Goal: Information Seeking & Learning: Learn about a topic

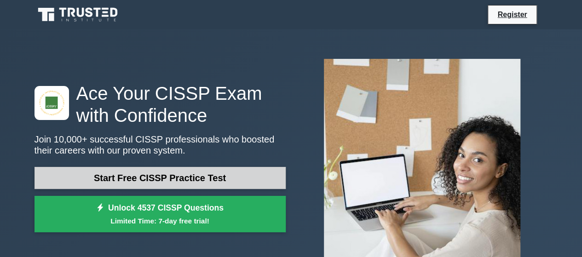
click at [149, 180] on link "Start Free CISSP Practice Test" at bounding box center [159, 178] width 251 height 22
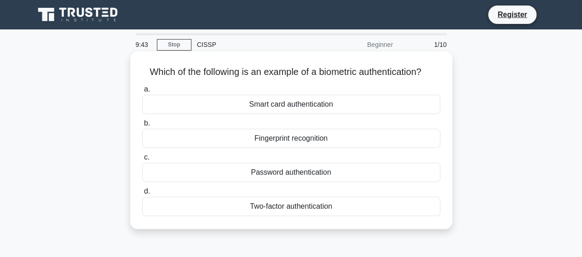
click at [262, 100] on div "Smart card authentication" at bounding box center [291, 104] width 298 height 19
click at [142, 92] on input "a. Smart card authentication" at bounding box center [142, 89] width 0 height 6
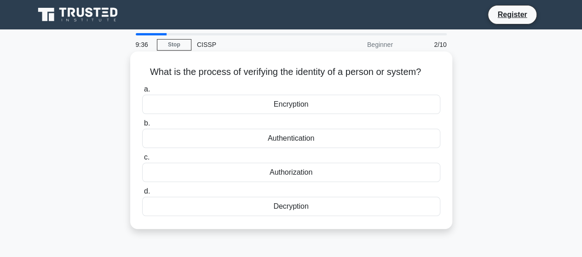
click at [294, 139] on div "Authentication" at bounding box center [291, 138] width 298 height 19
click at [142, 126] on input "b. Authentication" at bounding box center [142, 123] width 0 height 6
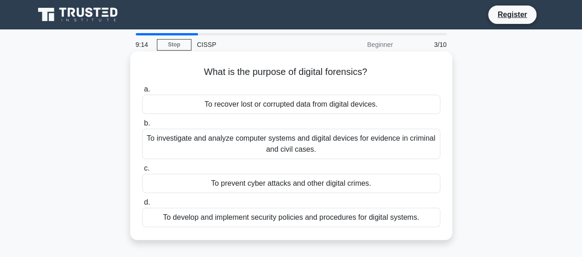
click at [310, 150] on div "To investigate and analyze computer systems and digital devices for evidence in…" at bounding box center [291, 144] width 298 height 30
click at [142, 126] on input "b. To investigate and analyze computer systems and digital devices for evidence…" at bounding box center [142, 123] width 0 height 6
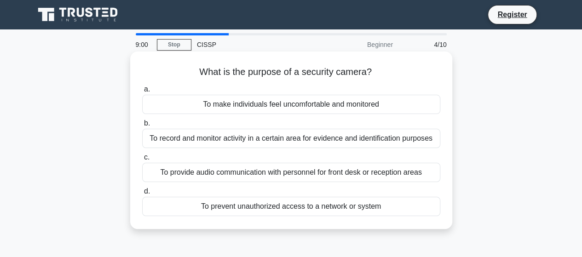
click at [287, 143] on div "To record and monitor activity in a certain area for evidence and identificatio…" at bounding box center [291, 138] width 298 height 19
click at [142, 126] on input "b. To record and monitor activity in a certain area for evidence and identifica…" at bounding box center [142, 123] width 0 height 6
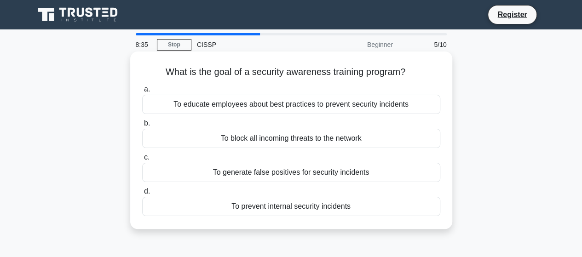
click at [244, 108] on div "To educate employees about best practices to prevent security incidents" at bounding box center [291, 104] width 298 height 19
click at [142, 92] on input "a. To educate employees about best practices to prevent security incidents" at bounding box center [142, 89] width 0 height 6
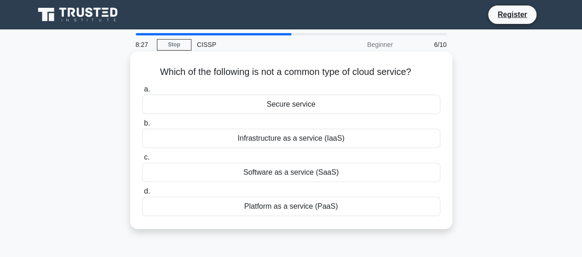
click at [301, 103] on div "Secure service" at bounding box center [291, 104] width 298 height 19
click at [142, 92] on input "a. Secure service" at bounding box center [142, 89] width 0 height 6
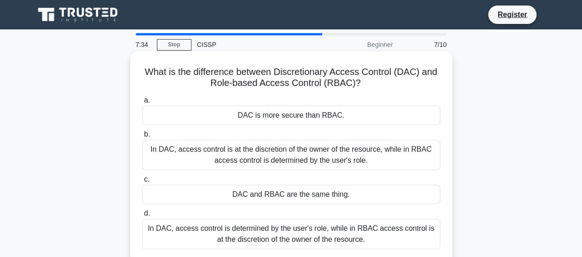
click at [288, 232] on div "In DAC, access control is determined by the user's role, while in RBAC access c…" at bounding box center [291, 234] width 298 height 30
click at [142, 217] on input "d. In DAC, access control is determined by the user's role, while in RBAC acces…" at bounding box center [142, 214] width 0 height 6
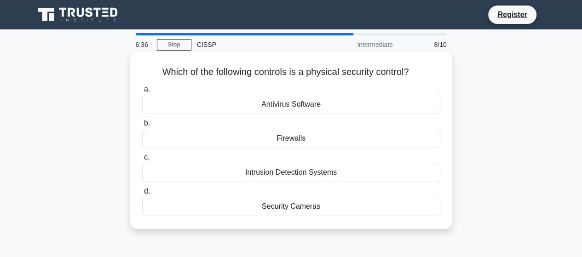
click at [287, 207] on div "Security Cameras" at bounding box center [291, 206] width 298 height 19
click at [142, 194] on input "d. Security Cameras" at bounding box center [142, 192] width 0 height 6
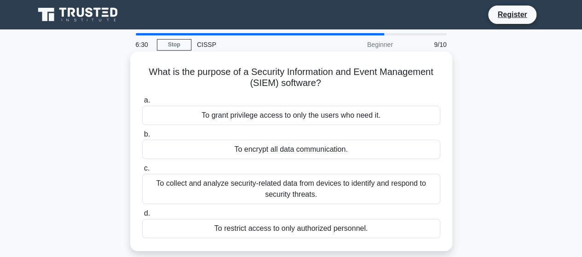
drag, startPoint x: 184, startPoint y: 75, endPoint x: 351, endPoint y: 86, distance: 167.8
click at [351, 86] on h5 "What is the purpose of a Security Information and Event Management (SIEM) softw…" at bounding box center [291, 77] width 300 height 23
click at [342, 93] on div "a. To grant privilege access to only the users who need it. b. To encrypt all d…" at bounding box center [291, 166] width 309 height 147
click at [303, 187] on div "To collect and analyze security-related data from devices to identify and respo…" at bounding box center [291, 189] width 298 height 30
click at [142, 172] on input "c. To collect and analyze security-related data from devices to identify and re…" at bounding box center [142, 169] width 0 height 6
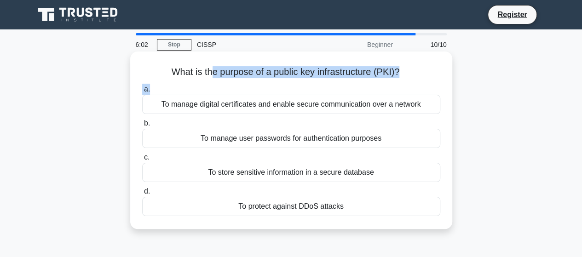
drag, startPoint x: 208, startPoint y: 70, endPoint x: 371, endPoint y: 83, distance: 163.3
click at [371, 83] on div "What is the purpose of a public key infrastructure (PKI)? .spinner_0XTQ{transfo…" at bounding box center [291, 140] width 314 height 170
click at [336, 86] on label "a. To manage digital certificates and enable secure communication over a network" at bounding box center [291, 99] width 298 height 30
click at [142, 86] on input "a. To manage digital certificates and enable secure communication over a network" at bounding box center [142, 89] width 0 height 6
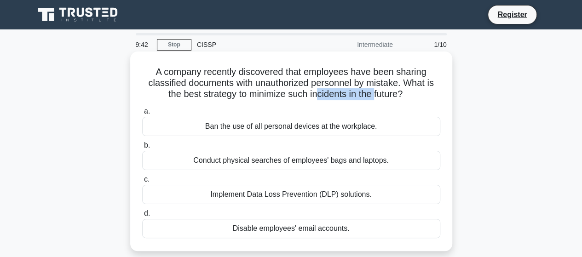
drag, startPoint x: 314, startPoint y: 91, endPoint x: 379, endPoint y: 97, distance: 64.7
click at [376, 93] on h5 "A company recently discovered that employees have been sharing classified docum…" at bounding box center [291, 83] width 300 height 34
click at [226, 116] on label "a. Ban the use of all personal devices at the workplace." at bounding box center [291, 121] width 298 height 30
click at [142, 114] on input "a. Ban the use of all personal devices at the workplace." at bounding box center [142, 112] width 0 height 6
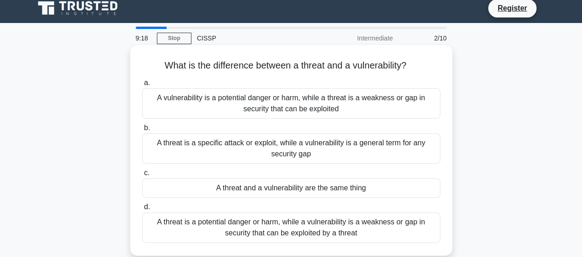
scroll to position [46, 0]
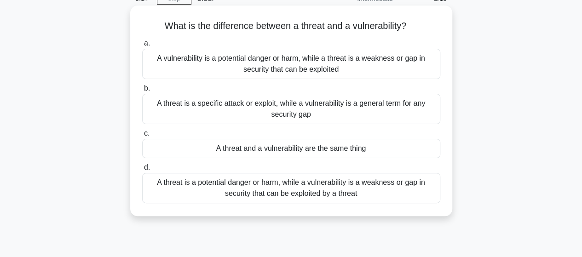
click at [324, 188] on div "A threat is a potential danger or harm, while a vulnerability is a weakness or …" at bounding box center [291, 188] width 298 height 30
click at [142, 171] on input "d. A threat is a potential danger or harm, while a vulnerability is a weakness …" at bounding box center [142, 168] width 0 height 6
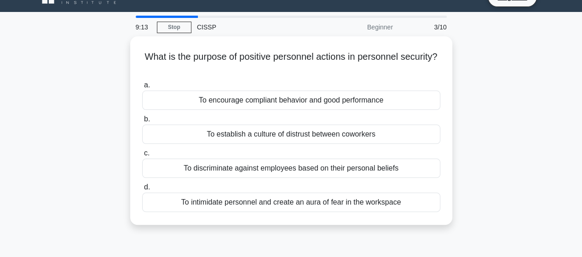
scroll to position [0, 0]
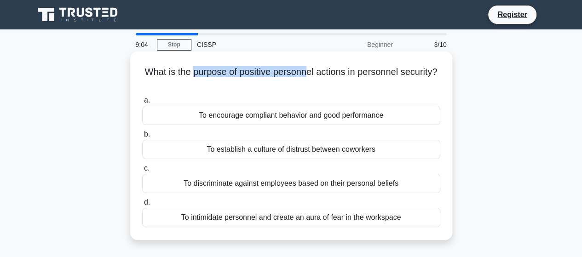
drag, startPoint x: 193, startPoint y: 70, endPoint x: 308, endPoint y: 74, distance: 114.5
click at [307, 73] on h5 "What is the purpose of positive personnel actions in personnel security? .spinn…" at bounding box center [291, 77] width 300 height 23
click at [246, 154] on div "To establish a culture of distrust between coworkers" at bounding box center [291, 149] width 298 height 19
click at [142, 137] on input "b. To establish a culture of distrust between coworkers" at bounding box center [142, 134] width 0 height 6
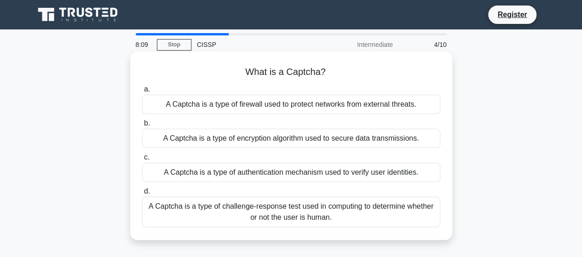
click at [264, 173] on div "A Captcha is a type of authentication mechanism used to verify user identities." at bounding box center [291, 172] width 298 height 19
click at [142, 160] on input "c. A Captcha is a type of authentication mechanism used to verify user identiti…" at bounding box center [142, 157] width 0 height 6
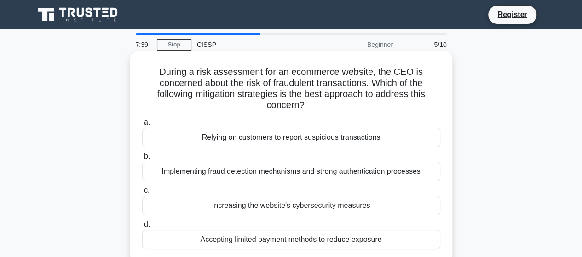
click at [210, 173] on div "Implementing fraud detection mechanisms and strong authentication processes" at bounding box center [291, 171] width 298 height 19
click at [142, 160] on input "b. Implementing fraud detection mechanisms and strong authentication processes" at bounding box center [142, 157] width 0 height 6
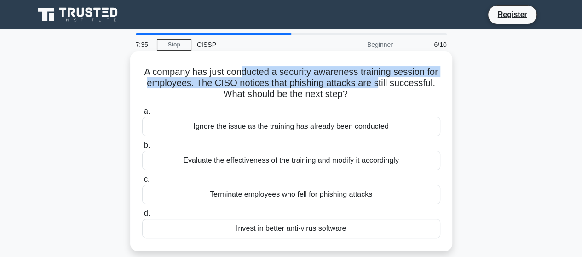
drag, startPoint x: 242, startPoint y: 71, endPoint x: 378, endPoint y: 80, distance: 136.9
click at [378, 80] on h5 "A company has just conducted a security awareness training session for employee…" at bounding box center [291, 83] width 300 height 34
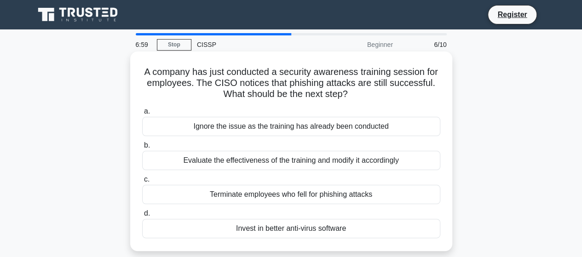
click at [211, 230] on div "Invest in better anti-virus software" at bounding box center [291, 228] width 298 height 19
click at [142, 217] on input "d. Invest in better anti-virus software" at bounding box center [142, 214] width 0 height 6
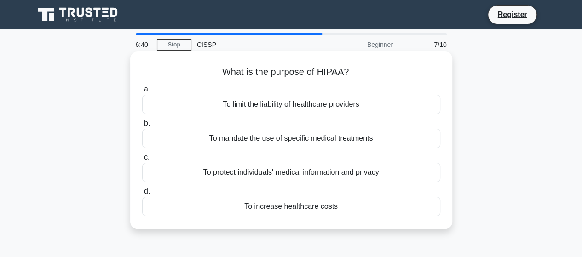
click at [289, 176] on div "To protect individuals' medical information and privacy" at bounding box center [291, 172] width 298 height 19
click at [142, 160] on input "c. To protect individuals' medical information and privacy" at bounding box center [142, 157] width 0 height 6
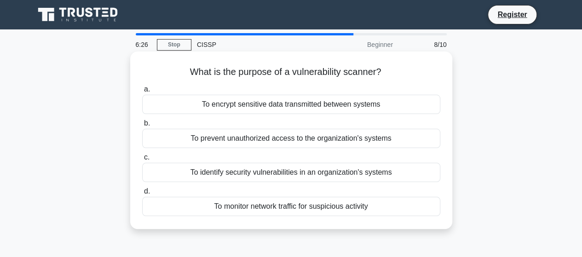
click at [276, 178] on div "To identify security vulnerabilities in an organization's systems" at bounding box center [291, 172] width 298 height 19
click at [142, 160] on input "c. To identify security vulnerabilities in an organization's systems" at bounding box center [142, 157] width 0 height 6
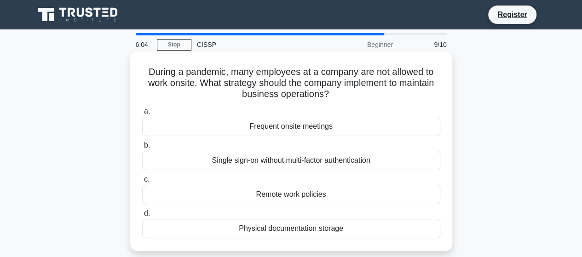
click at [245, 195] on div "Remote work policies" at bounding box center [291, 194] width 298 height 19
click at [142, 183] on input "c. Remote work policies" at bounding box center [142, 180] width 0 height 6
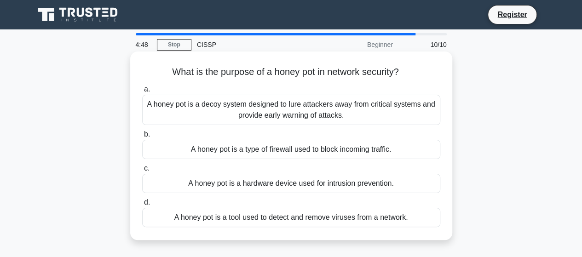
click at [175, 122] on div "A honey pot is a decoy system designed to lure attackers away from critical sys…" at bounding box center [291, 110] width 298 height 30
click at [142, 92] on input "a. A honey pot is a decoy system designed to lure attackers away from critical …" at bounding box center [142, 89] width 0 height 6
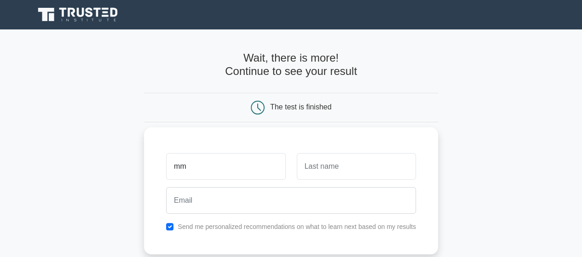
type input "m"
type input "makka"
click at [331, 169] on input "text" at bounding box center [356, 166] width 119 height 27
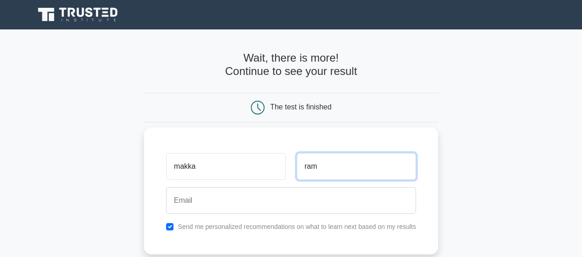
type input "ram"
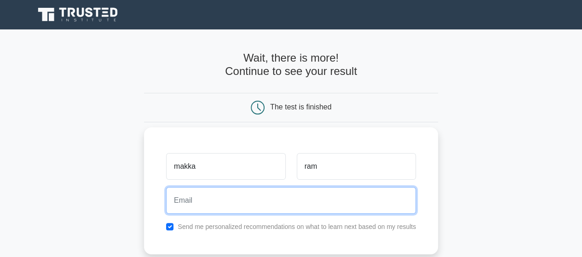
click at [196, 199] on input "email" at bounding box center [291, 200] width 250 height 27
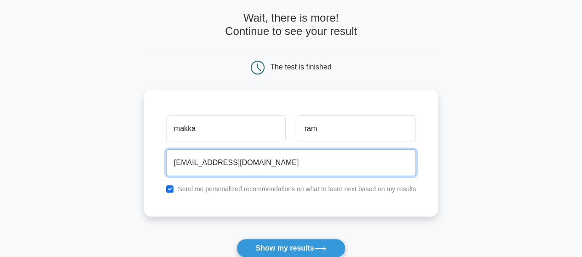
scroll to position [92, 0]
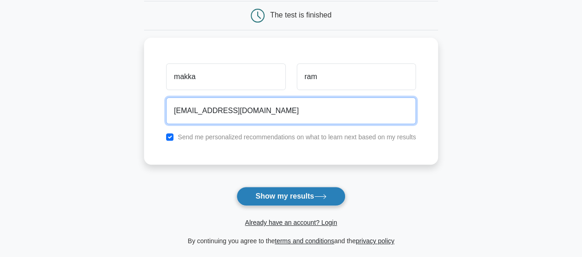
type input "[EMAIL_ADDRESS][DOMAIN_NAME]"
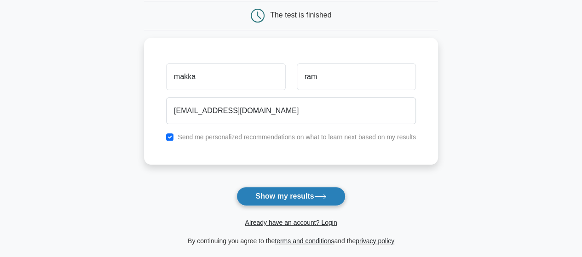
click at [296, 195] on button "Show my results" at bounding box center [290, 196] width 109 height 19
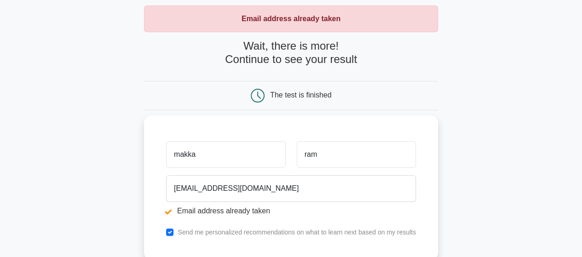
scroll to position [92, 0]
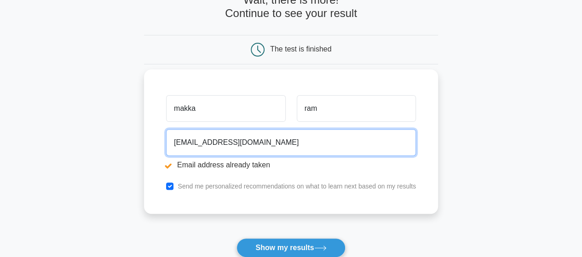
click at [186, 143] on input "ram@gmail.com" at bounding box center [291, 142] width 250 height 27
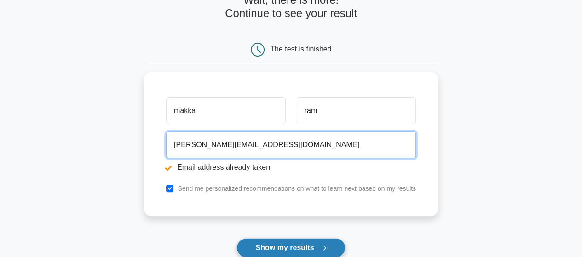
type input "ramm@gmail.com"
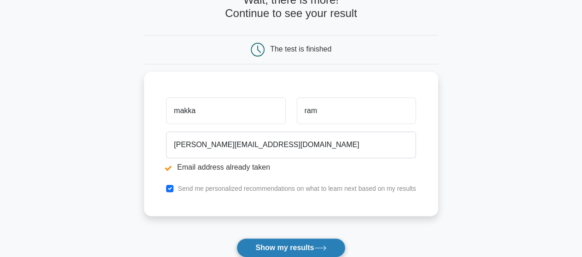
click at [285, 248] on button "Show my results" at bounding box center [290, 247] width 109 height 19
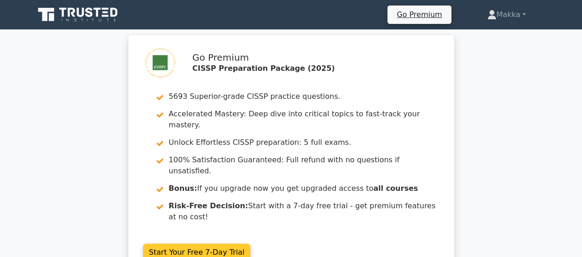
scroll to position [46, 0]
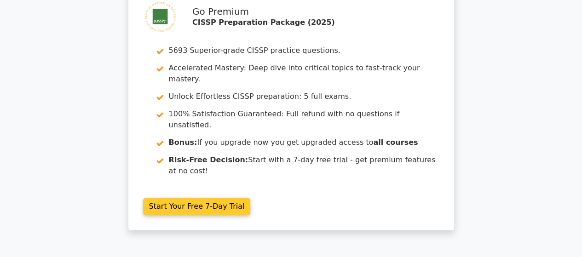
click at [213, 198] on link "Start Your Free 7-Day Trial" at bounding box center [197, 206] width 108 height 17
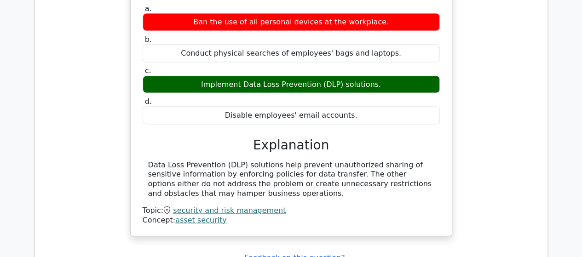
scroll to position [784, 0]
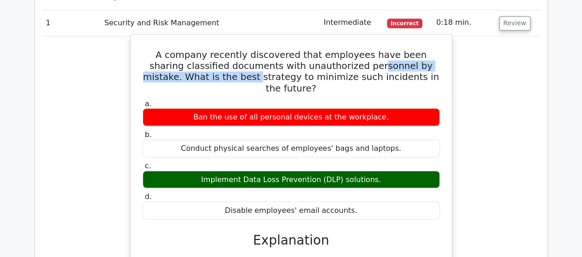
drag, startPoint x: 206, startPoint y: 39, endPoint x: 325, endPoint y: 31, distance: 118.9
click at [325, 49] on h5 "A company recently discovered that employees have been sharing classified docum…" at bounding box center [291, 71] width 299 height 44
click at [335, 49] on h5 "A company recently discovered that employees have been sharing classified docum…" at bounding box center [291, 71] width 299 height 44
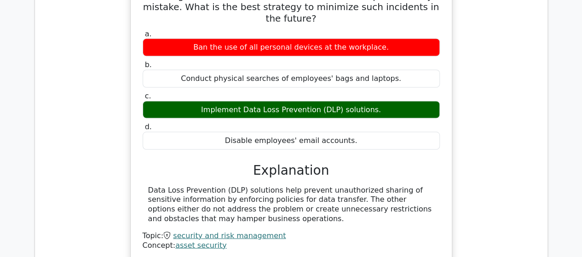
scroll to position [876, 0]
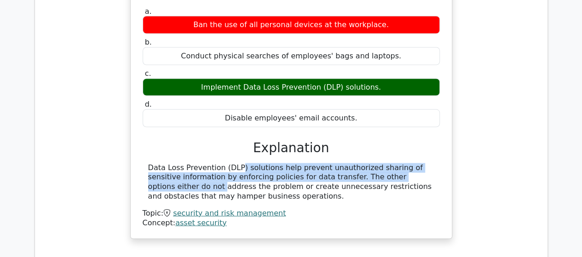
drag, startPoint x: 175, startPoint y: 120, endPoint x: 363, endPoint y: 130, distance: 188.8
click at [363, 163] on div "Data Loss Prevention (DLP) solutions help prevent unauthorized sharing of sensi…" at bounding box center [291, 182] width 286 height 38
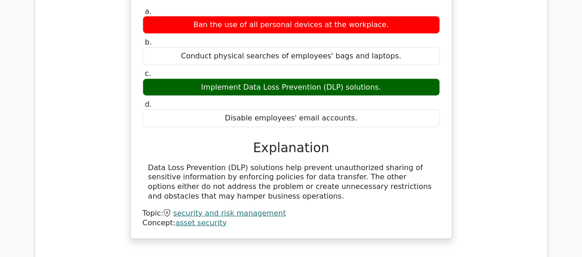
click at [357, 163] on div "Data Loss Prevention (DLP) solutions help prevent unauthorized sharing of sensi…" at bounding box center [291, 182] width 286 height 38
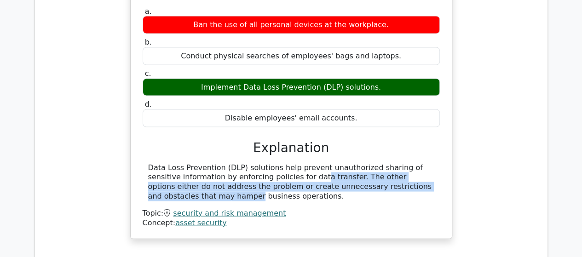
drag, startPoint x: 229, startPoint y: 126, endPoint x: 369, endPoint y: 140, distance: 141.3
click at [369, 163] on div "Data Loss Prevention (DLP) solutions help prevent unauthorized sharing of sensi…" at bounding box center [291, 182] width 286 height 38
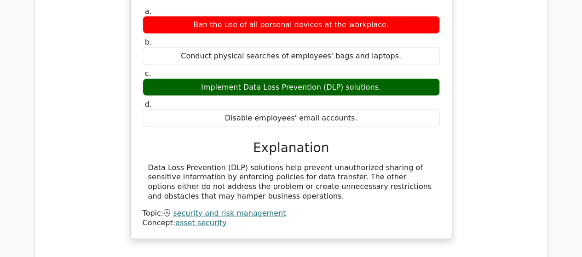
click at [370, 163] on div "Data Loss Prevention (DLP) solutions help prevent unauthorized sharing of sensi…" at bounding box center [291, 182] width 286 height 38
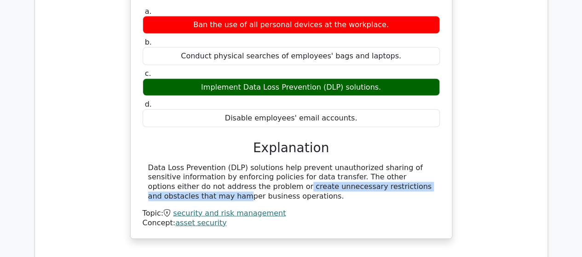
drag, startPoint x: 192, startPoint y: 139, endPoint x: 363, endPoint y: 140, distance: 171.0
click at [363, 163] on div "Data Loss Prevention (DLP) solutions help prevent unauthorized sharing of sensi…" at bounding box center [291, 182] width 286 height 38
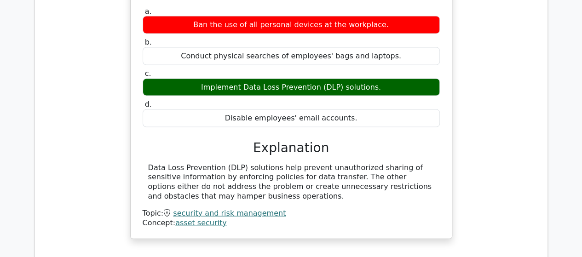
click at [356, 163] on div "Data Loss Prevention (DLP) solutions help prevent unauthorized sharing of sensi…" at bounding box center [291, 182] width 286 height 38
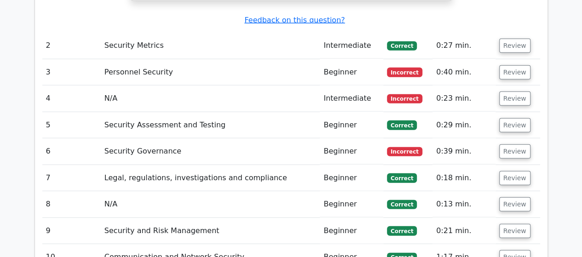
scroll to position [1060, 0]
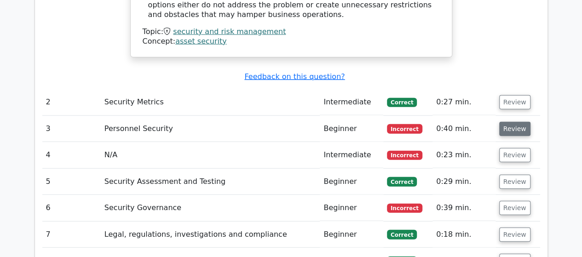
click at [509, 122] on button "Review" at bounding box center [514, 129] width 31 height 14
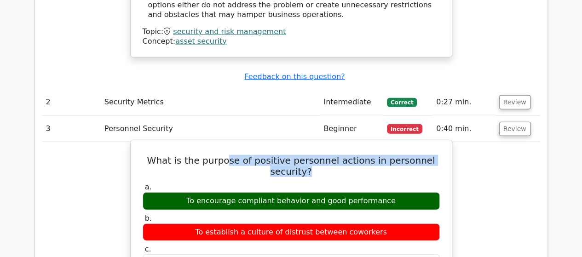
drag, startPoint x: 234, startPoint y: 112, endPoint x: 380, endPoint y: 130, distance: 147.4
click at [353, 155] on h5 "What is the purpose of positive personnel actions in personnel security?" at bounding box center [291, 166] width 299 height 22
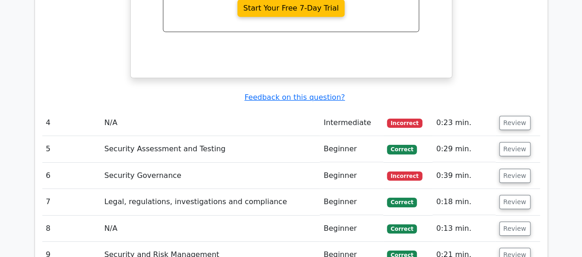
scroll to position [1474, 0]
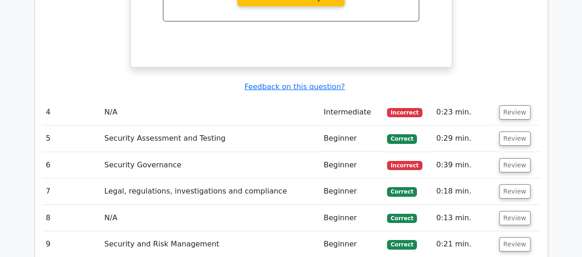
click at [396, 108] on span "Incorrect" at bounding box center [404, 112] width 35 height 9
click at [499, 105] on button "Review" at bounding box center [514, 112] width 31 height 14
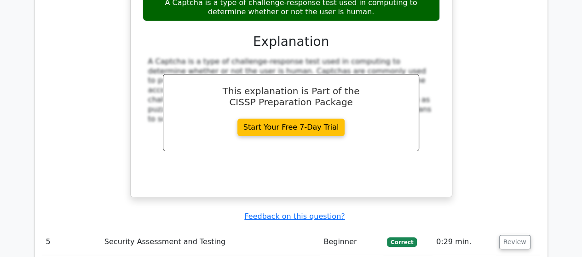
scroll to position [1887, 0]
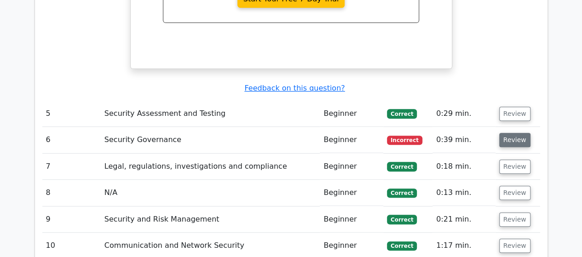
click at [513, 133] on button "Review" at bounding box center [514, 140] width 31 height 14
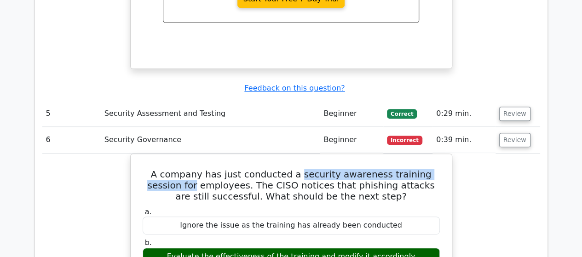
drag, startPoint x: 280, startPoint y: 101, endPoint x: 490, endPoint y: 106, distance: 209.7
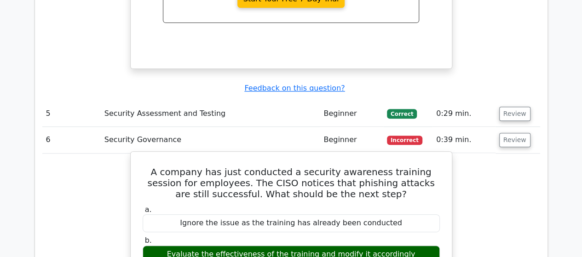
click at [354, 166] on h5 "A company has just conducted a security awareness training session for employee…" at bounding box center [291, 182] width 299 height 33
click at [173, 166] on h5 "A company has just conducted a security awareness training session for employee…" at bounding box center [291, 182] width 299 height 33
click at [208, 166] on h5 "A company has just conducted a security awareness training session for employee…" at bounding box center [291, 182] width 299 height 33
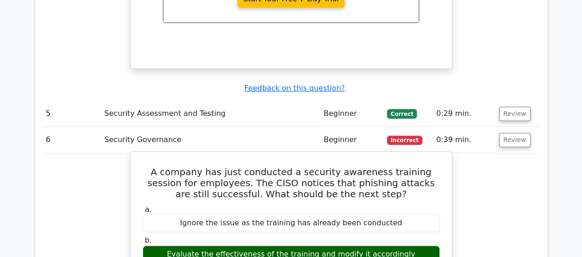
click at [313, 166] on h5 "A company has just conducted a security awareness training session for employee…" at bounding box center [291, 182] width 299 height 33
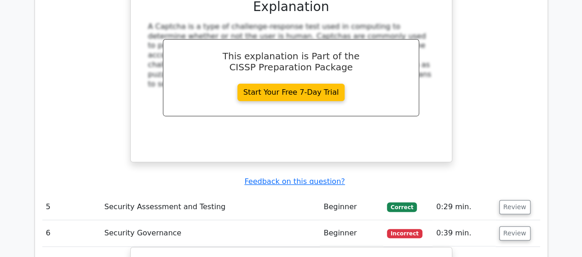
scroll to position [1841, 0]
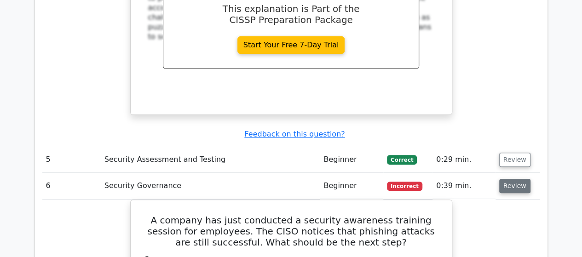
click at [499, 179] on button "Review" at bounding box center [514, 186] width 31 height 14
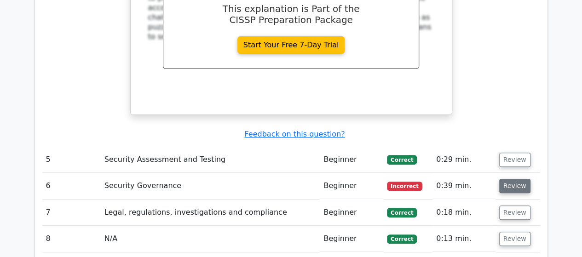
click at [502, 179] on button "Review" at bounding box center [514, 186] width 31 height 14
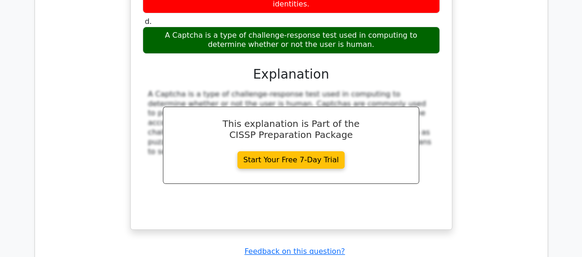
scroll to position [1795, 0]
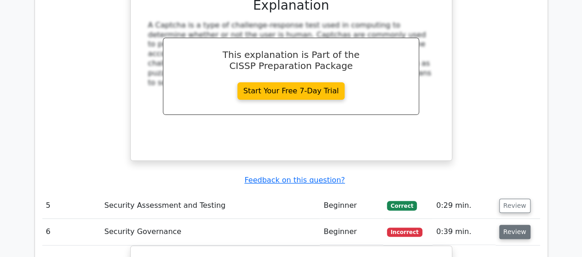
click at [506, 225] on button "Review" at bounding box center [514, 232] width 31 height 14
click at [511, 225] on button "Review" at bounding box center [514, 232] width 31 height 14
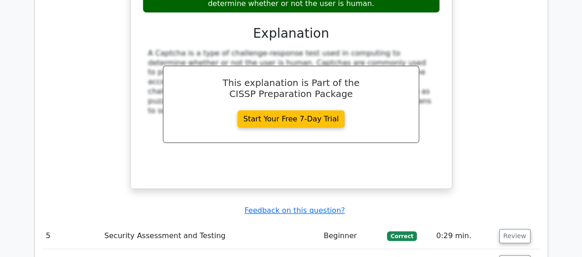
scroll to position [1612, 0]
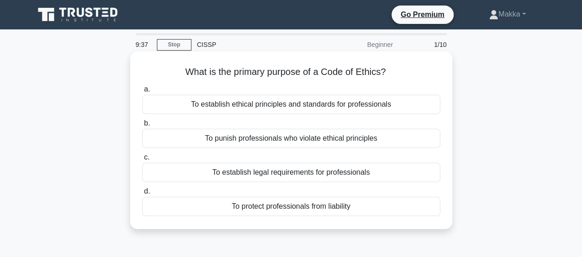
click at [232, 106] on div "To establish ethical principles and standards for professionals" at bounding box center [291, 104] width 298 height 19
click at [142, 92] on input "a. To establish ethical principles and standards for professionals" at bounding box center [142, 89] width 0 height 6
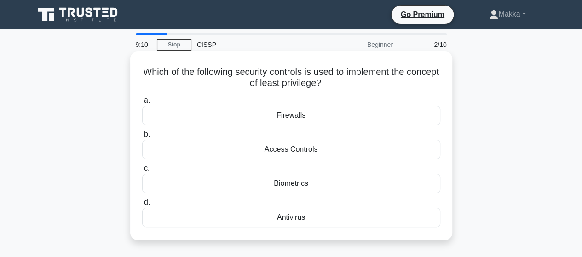
click at [318, 154] on div "Access Controls" at bounding box center [291, 149] width 298 height 19
click at [142, 137] on input "b. Access Controls" at bounding box center [142, 134] width 0 height 6
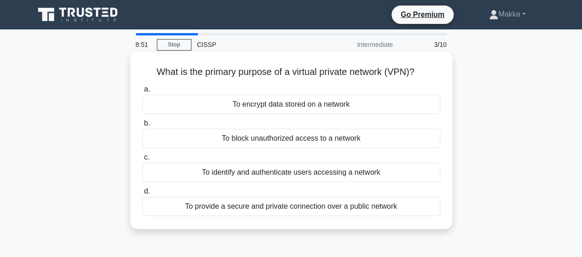
click at [314, 208] on div "To provide a secure and private connection over a public network" at bounding box center [291, 206] width 298 height 19
click at [142, 194] on input "d. To provide a secure and private connection over a public network" at bounding box center [142, 192] width 0 height 6
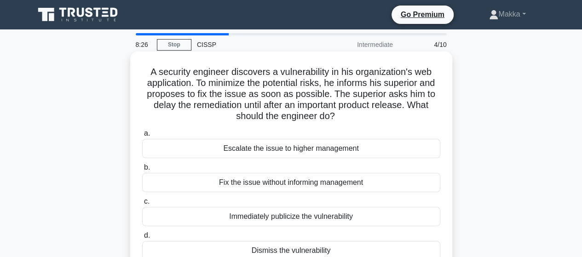
scroll to position [46, 0]
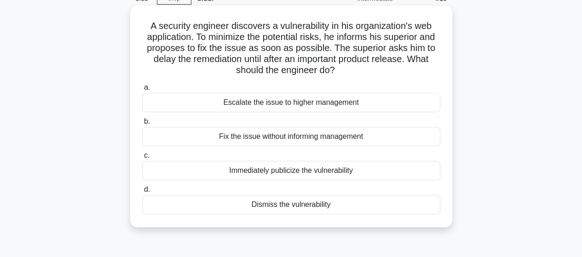
click at [293, 101] on div "Escalate the issue to higher management" at bounding box center [291, 102] width 298 height 19
click at [142, 91] on input "a. Escalate the issue to higher management" at bounding box center [142, 88] width 0 height 6
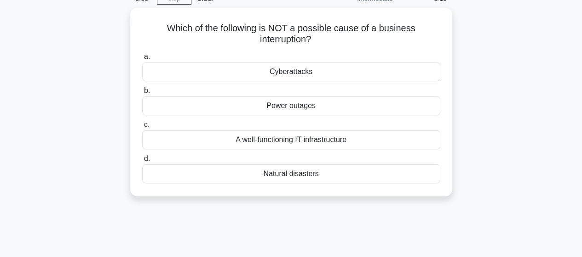
scroll to position [0, 0]
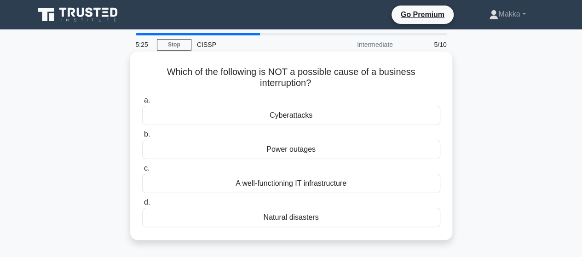
click at [326, 154] on div "Power outages" at bounding box center [291, 149] width 298 height 19
click at [142, 137] on input "b. Power outages" at bounding box center [142, 134] width 0 height 6
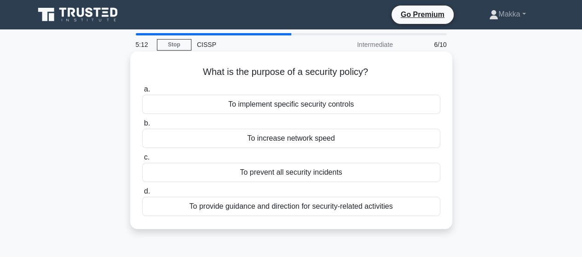
click at [342, 206] on div "To provide guidance and direction for security-related activities" at bounding box center [291, 206] width 298 height 19
click at [142, 194] on input "d. To provide guidance and direction for security-related activities" at bounding box center [142, 192] width 0 height 6
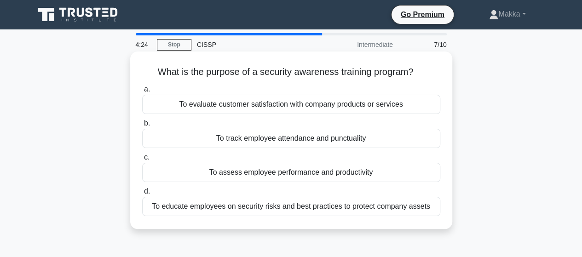
click at [336, 210] on div "To educate employees on security risks and best practices to protect company as…" at bounding box center [291, 206] width 298 height 19
click at [142, 194] on input "d. To educate employees on security risks and best practices to protect company…" at bounding box center [142, 192] width 0 height 6
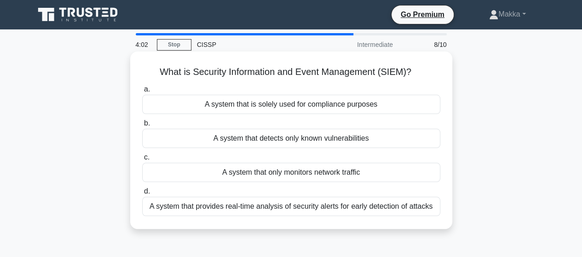
drag, startPoint x: 155, startPoint y: 72, endPoint x: 433, endPoint y: 67, distance: 277.8
click at [433, 67] on h5 "What is Security Information and Event Management (SIEM)? .spinner_0XTQ{transfo…" at bounding box center [291, 72] width 300 height 12
click at [323, 96] on div "A system that is solely used for compliance purposes" at bounding box center [291, 104] width 298 height 19
click at [142, 92] on input "a. A system that is solely used for compliance purposes" at bounding box center [142, 89] width 0 height 6
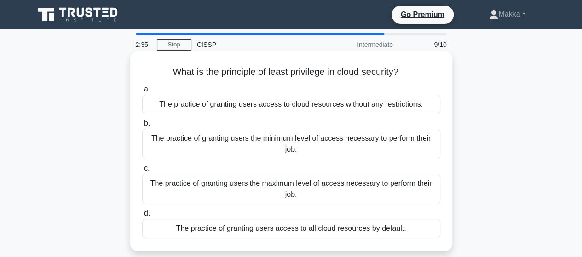
click at [314, 107] on div "The practice of granting users access to cloud resources without any restrictio…" at bounding box center [291, 104] width 298 height 19
click at [142, 92] on input "a. The practice of granting users access to cloud resources without any restric…" at bounding box center [142, 89] width 0 height 6
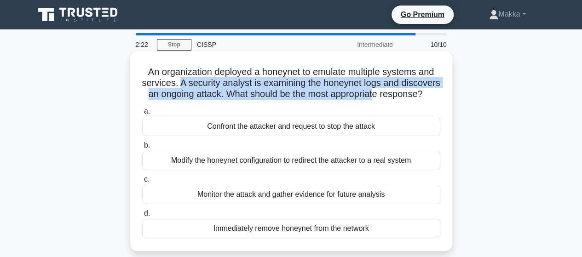
drag, startPoint x: 198, startPoint y: 82, endPoint x: 424, endPoint y: 96, distance: 226.6
click at [424, 96] on h5 "An organization deployed a honeynet to emulate multiple systems and services. A…" at bounding box center [291, 83] width 300 height 34
click at [316, 97] on h5 "An organization deployed a honeynet to emulate multiple systems and services. A…" at bounding box center [291, 83] width 300 height 34
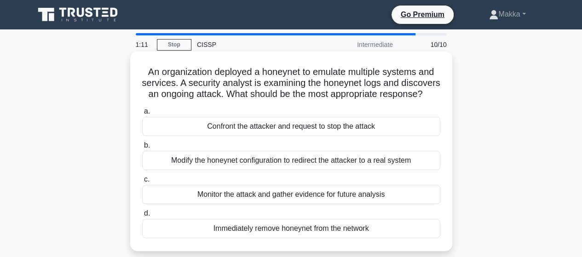
scroll to position [46, 0]
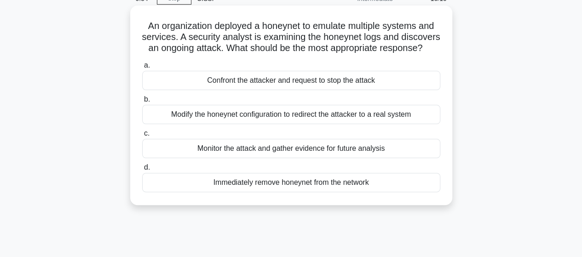
click at [290, 158] on div "Monitor the attack and gather evidence for future analysis" at bounding box center [291, 148] width 298 height 19
click at [142, 137] on input "c. Monitor the attack and gather evidence for future analysis" at bounding box center [142, 134] width 0 height 6
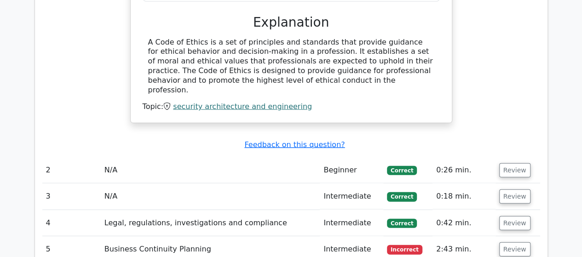
scroll to position [999, 0]
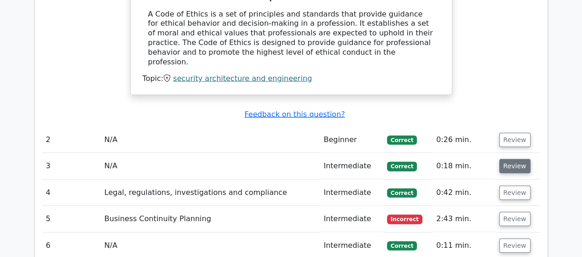
click at [508, 159] on button "Review" at bounding box center [514, 166] width 31 height 14
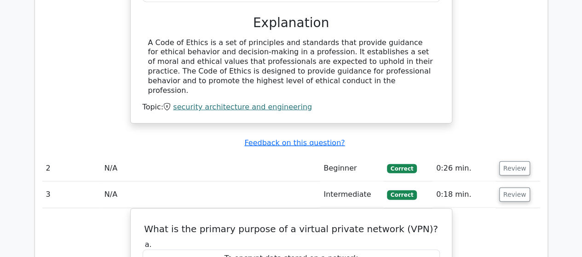
scroll to position [953, 0]
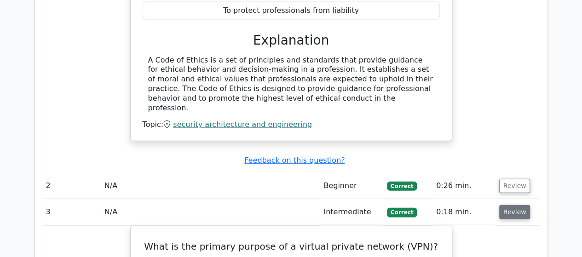
click at [510, 205] on button "Review" at bounding box center [514, 212] width 31 height 14
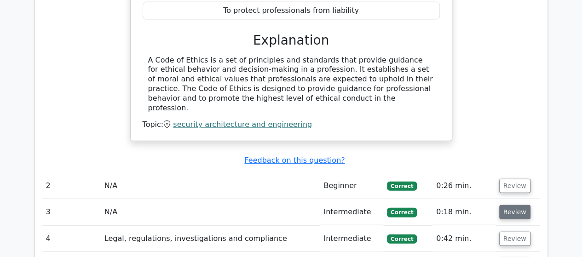
click at [511, 205] on button "Review" at bounding box center [514, 212] width 31 height 14
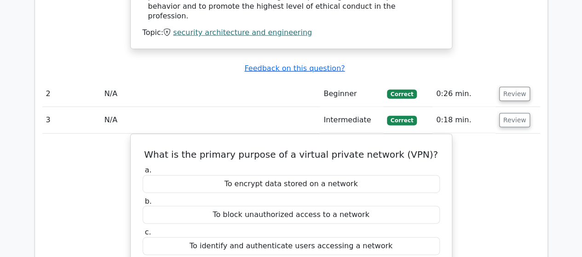
scroll to position [999, 0]
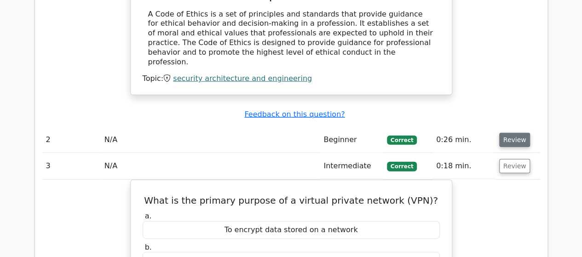
click at [509, 133] on button "Review" at bounding box center [514, 140] width 31 height 14
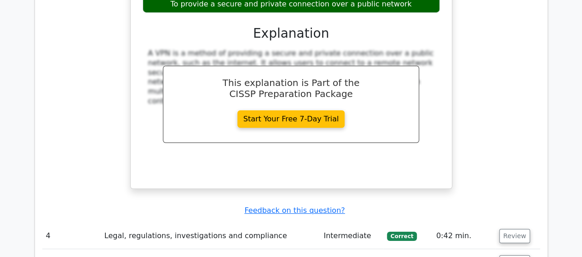
scroll to position [1642, 0]
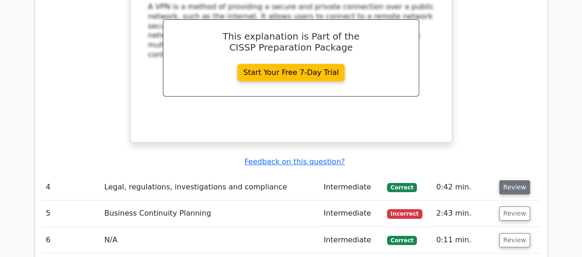
click at [519, 180] on button "Review" at bounding box center [514, 187] width 31 height 14
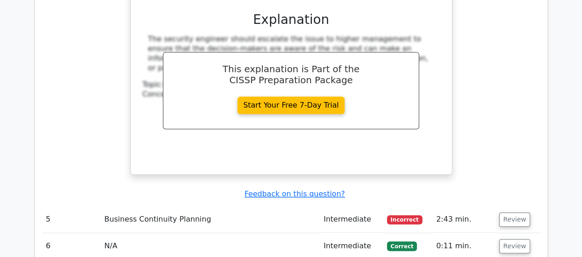
scroll to position [2056, 0]
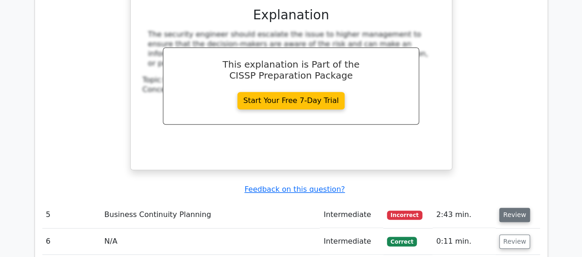
click at [502, 208] on button "Review" at bounding box center [514, 215] width 31 height 14
click at [507, 208] on button "Review" at bounding box center [514, 215] width 31 height 14
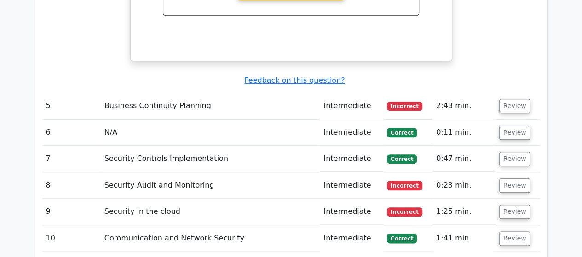
scroll to position [2082, 0]
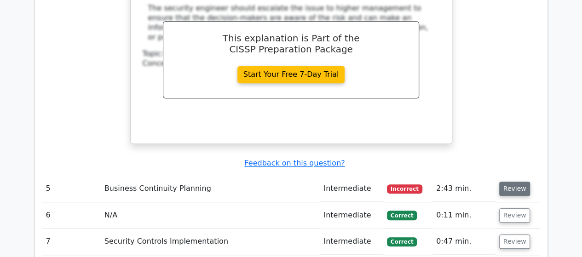
click at [507, 182] on button "Review" at bounding box center [514, 189] width 31 height 14
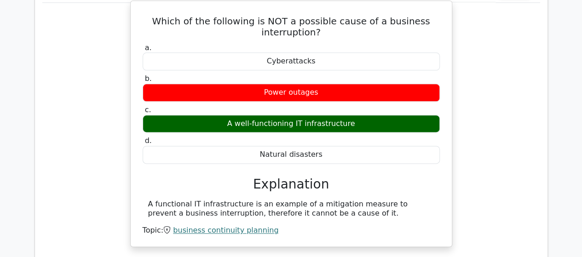
scroll to position [2358, 0]
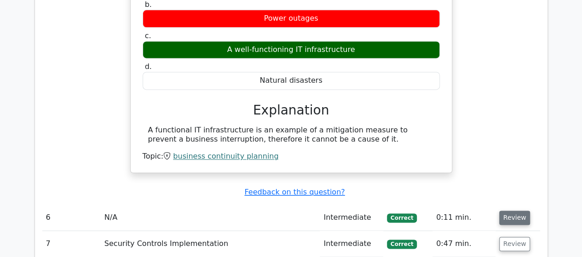
click at [515, 211] on button "Review" at bounding box center [514, 218] width 31 height 14
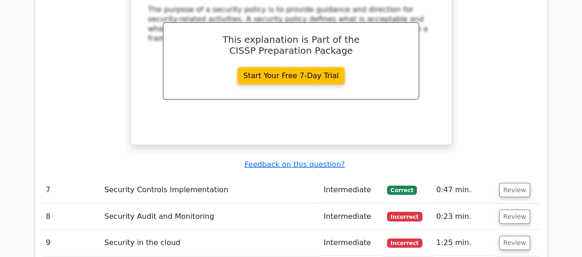
scroll to position [2818, 0]
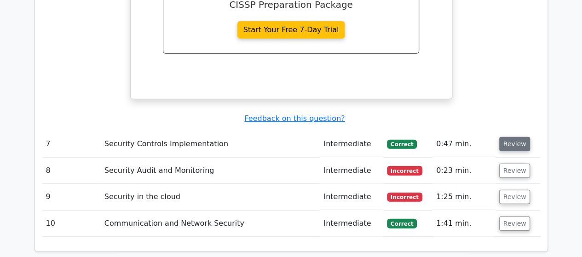
click at [510, 137] on button "Review" at bounding box center [514, 144] width 31 height 14
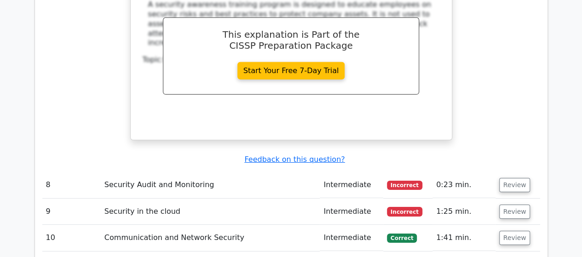
scroll to position [3186, 0]
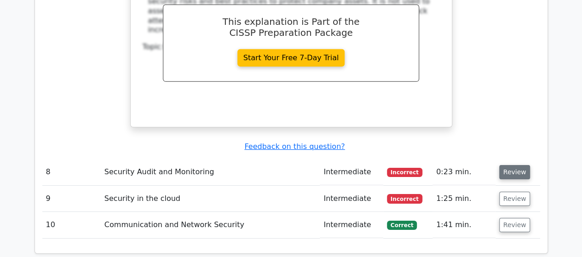
click at [506, 165] on button "Review" at bounding box center [514, 172] width 31 height 14
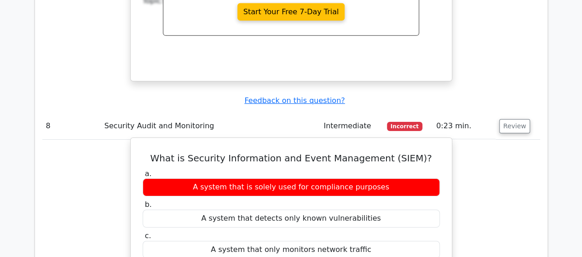
scroll to position [3278, 0]
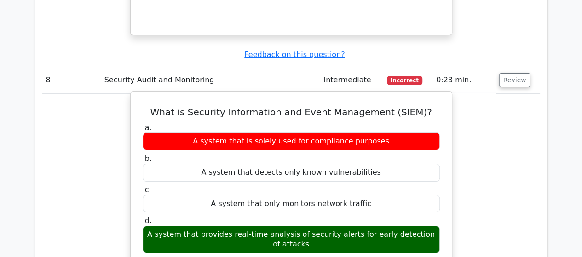
drag, startPoint x: 240, startPoint y: 152, endPoint x: 375, endPoint y: 159, distance: 135.4
click at [375, 226] on div "A system that provides real-time analysis of security alerts for early detectio…" at bounding box center [291, 240] width 297 height 28
click at [377, 226] on div "A system that provides real-time analysis of security alerts for early detectio…" at bounding box center [291, 240] width 297 height 28
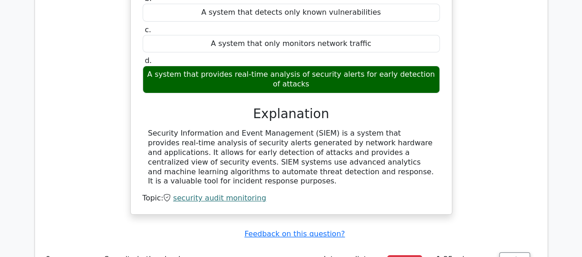
scroll to position [3462, 0]
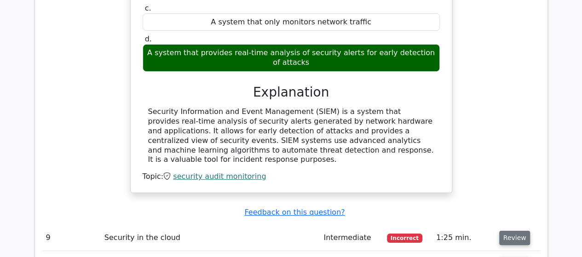
click at [501, 231] on button "Review" at bounding box center [514, 238] width 31 height 14
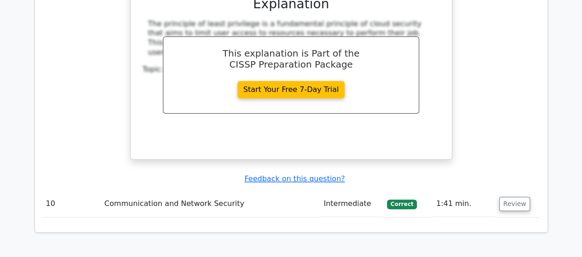
scroll to position [3895, 0]
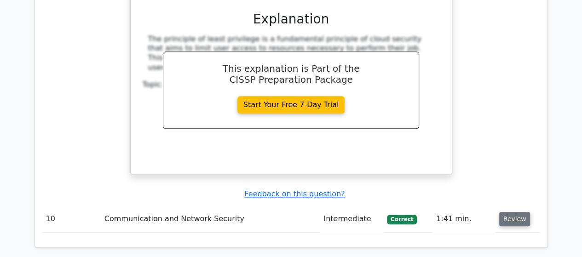
click at [506, 212] on button "Review" at bounding box center [514, 219] width 31 height 14
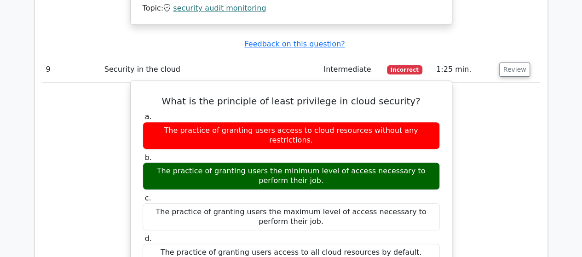
scroll to position [3527, 0]
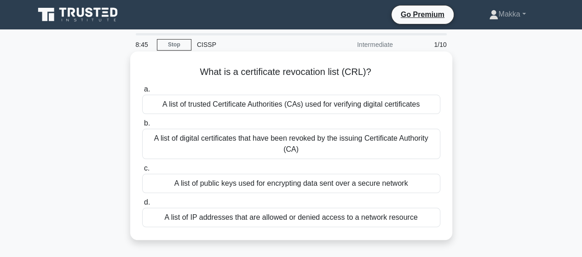
click at [337, 141] on div "A list of digital certificates that have been revoked by the issuing Certificat…" at bounding box center [291, 144] width 298 height 30
click at [142, 126] on input "b. A list of digital certificates that have been revoked by the issuing Certifi…" at bounding box center [142, 123] width 0 height 6
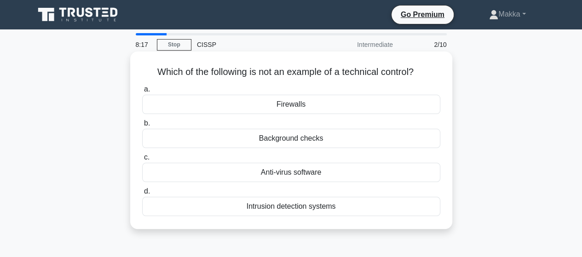
click at [342, 143] on div "Background checks" at bounding box center [291, 138] width 298 height 19
click at [142, 126] on input "b. Background checks" at bounding box center [142, 123] width 0 height 6
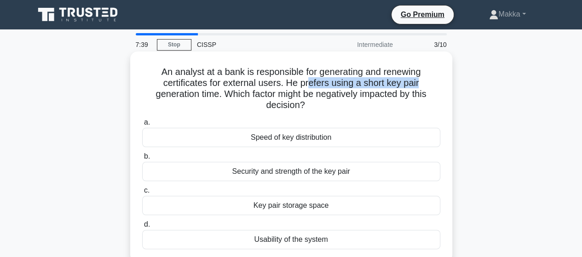
drag, startPoint x: 310, startPoint y: 84, endPoint x: 427, endPoint y: 83, distance: 116.8
click at [427, 83] on h5 "An analyst at a bank is responsible for generating and renewing certificates fo…" at bounding box center [291, 88] width 300 height 45
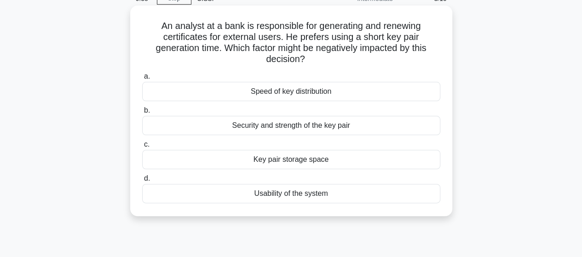
click at [237, 41] on h5 "An analyst at a bank is responsible for generating and renewing certificates fo…" at bounding box center [291, 42] width 300 height 45
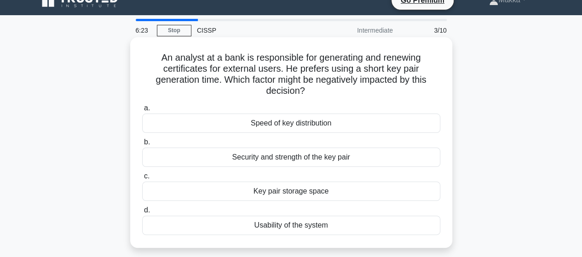
scroll to position [0, 0]
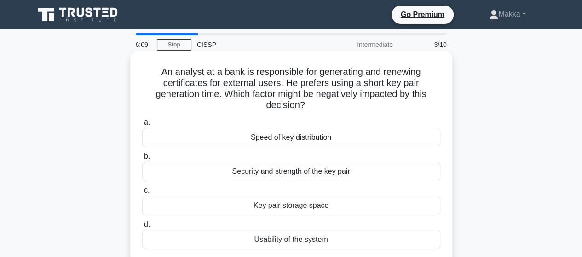
click at [358, 142] on div "Speed of key distribution" at bounding box center [291, 137] width 298 height 19
click at [142, 126] on input "a. Speed of key distribution" at bounding box center [142, 123] width 0 height 6
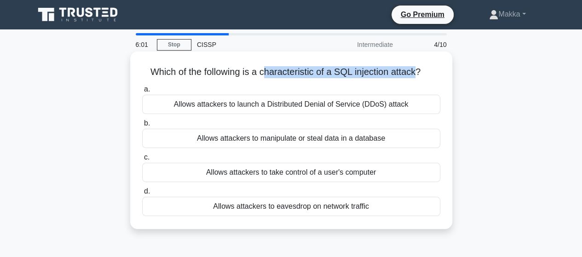
drag, startPoint x: 262, startPoint y: 74, endPoint x: 418, endPoint y: 74, distance: 156.8
click at [418, 74] on h5 "Which of the following is a characteristic of a SQL injection attack? .spinner_…" at bounding box center [291, 72] width 300 height 12
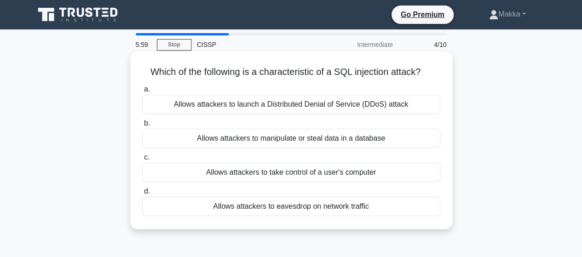
click at [213, 91] on label "a. Allows attackers to launch a Distributed Denial of Service (DDoS) attack" at bounding box center [291, 99] width 298 height 30
click at [142, 91] on input "a. Allows attackers to launch a Distributed Denial of Service (DDoS) attack" at bounding box center [142, 89] width 0 height 6
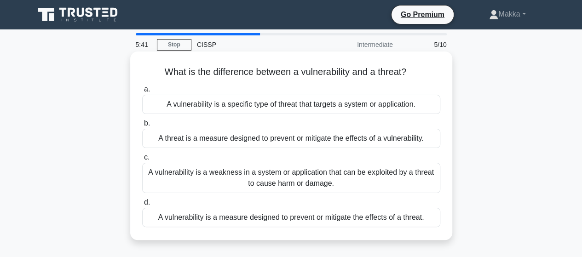
click at [328, 184] on div "A vulnerability is a weakness in a system or application that can be exploited …" at bounding box center [291, 178] width 298 height 30
click at [142, 160] on input "c. A vulnerability is a weakness in a system or application that can be exploit…" at bounding box center [142, 157] width 0 height 6
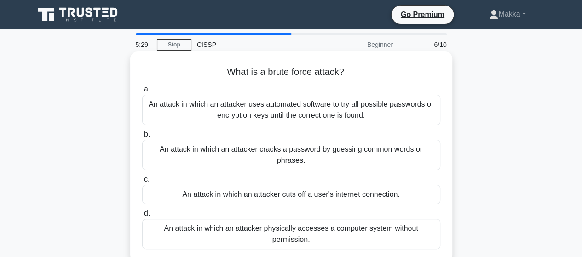
click at [293, 125] on div "An attack in which an attacker uses automated software to try all possible pass…" at bounding box center [291, 110] width 298 height 30
click at [142, 92] on input "a. An attack in which an attacker uses automated software to try all possible p…" at bounding box center [142, 89] width 0 height 6
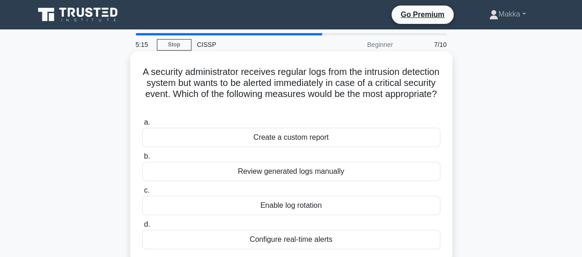
scroll to position [46, 0]
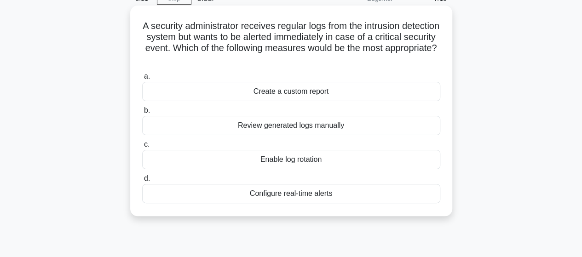
click at [306, 189] on div "Configure real-time alerts" at bounding box center [291, 193] width 298 height 19
click at [142, 182] on input "d. Configure real-time alerts" at bounding box center [142, 179] width 0 height 6
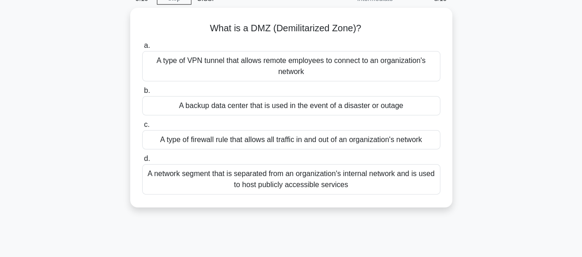
scroll to position [0, 0]
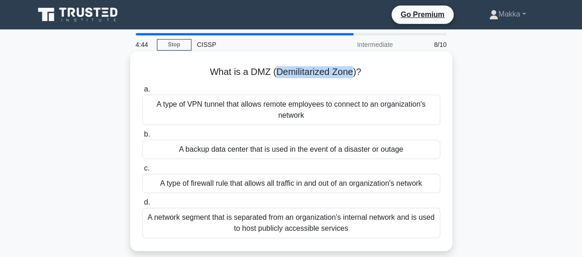
drag, startPoint x: 276, startPoint y: 74, endPoint x: 354, endPoint y: 73, distance: 78.2
click at [354, 73] on h5 "What is a DMZ (Demilitarized Zone)? .spinner_0XTQ{transform-origin:center;anima…" at bounding box center [291, 72] width 300 height 12
copy h5 "Demilitarized Zone"
click at [391, 240] on div "What is a DMZ (Demilitarized Zone)? .spinner_0XTQ{transform-origin:center;anima…" at bounding box center [291, 151] width 314 height 192
click at [388, 232] on div "A network segment that is separated from an organization's internal network and…" at bounding box center [291, 223] width 298 height 30
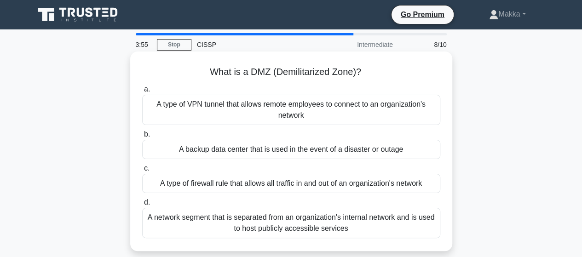
click at [142, 206] on input "d. A network segment that is separated from an organization's internal network …" at bounding box center [142, 203] width 0 height 6
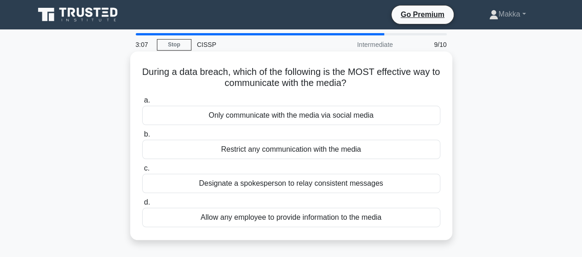
click at [338, 186] on div "Designate a spokesperson to relay consistent messages" at bounding box center [291, 183] width 298 height 19
click at [142, 172] on input "c. Designate a spokesperson to relay consistent messages" at bounding box center [142, 169] width 0 height 6
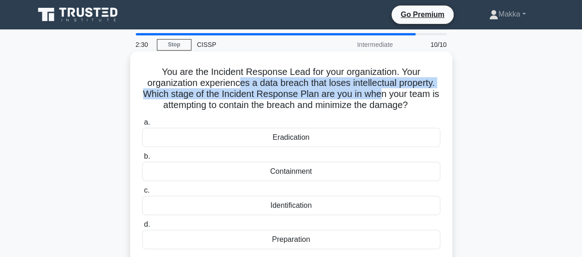
drag, startPoint x: 238, startPoint y: 86, endPoint x: 385, endPoint y: 99, distance: 148.2
click at [385, 99] on h5 "You are the Incident Response Lead for your organization. Your organization exp…" at bounding box center [291, 88] width 300 height 45
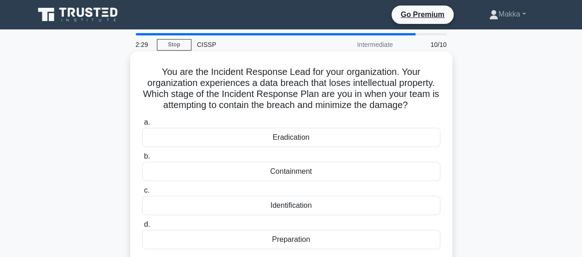
click at [387, 102] on h5 "You are the Incident Response Lead for your organization. Your organization exp…" at bounding box center [291, 88] width 300 height 45
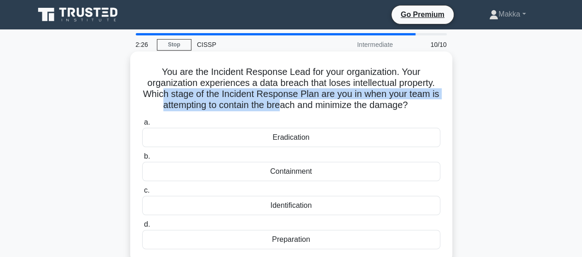
drag, startPoint x: 168, startPoint y: 91, endPoint x: 289, endPoint y: 103, distance: 121.4
click at [288, 103] on h5 "You are the Incident Response Lead for your organization. Your organization exp…" at bounding box center [291, 88] width 300 height 45
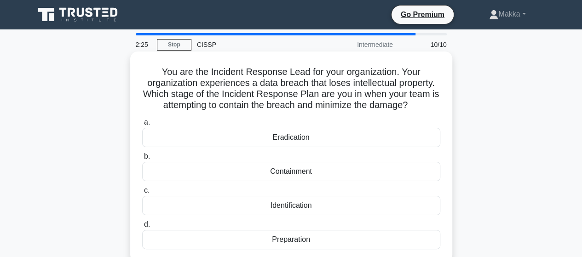
click at [294, 104] on h5 "You are the Incident Response Lead for your organization. Your organization exp…" at bounding box center [291, 88] width 300 height 45
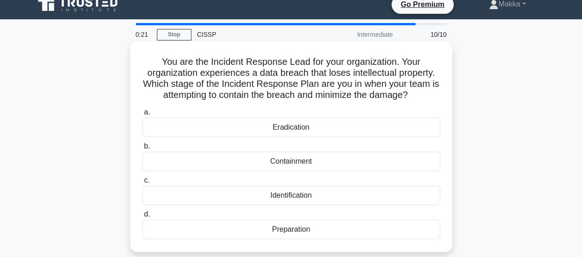
scroll to position [10, 0]
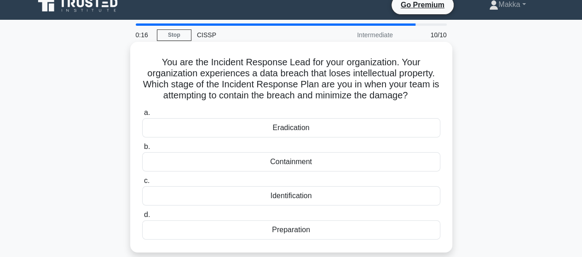
click at [326, 229] on div "Preparation" at bounding box center [291, 229] width 298 height 19
click at [142, 218] on input "d. Preparation" at bounding box center [142, 215] width 0 height 6
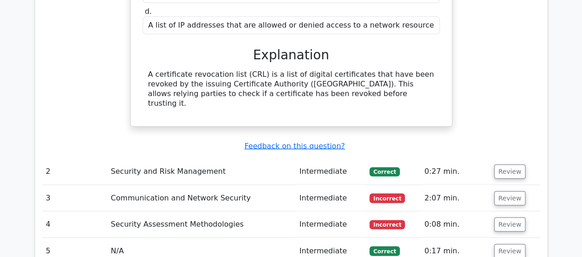
scroll to position [966, 0]
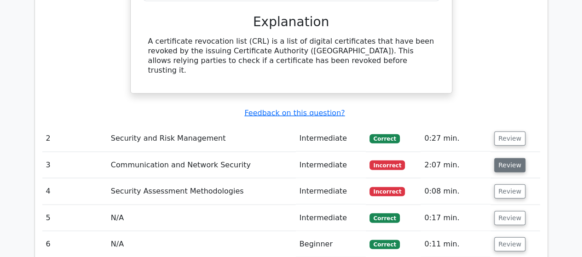
click at [513, 158] on button "Review" at bounding box center [509, 165] width 31 height 14
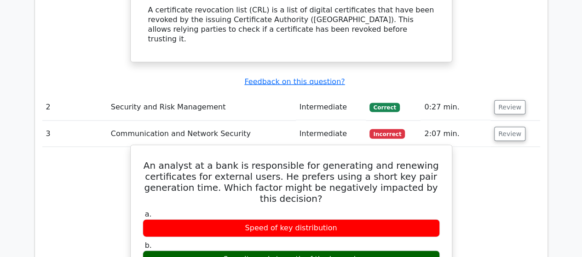
scroll to position [1012, 0]
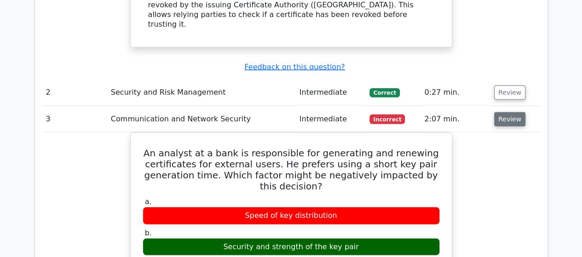
click at [511, 112] on button "Review" at bounding box center [509, 119] width 31 height 14
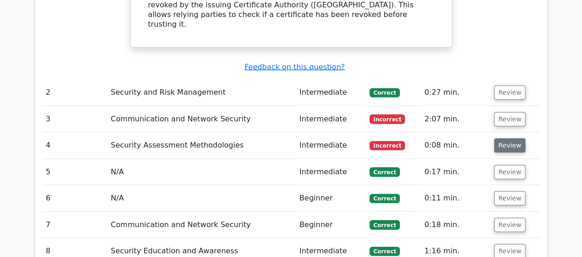
click at [503, 138] on button "Review" at bounding box center [509, 145] width 31 height 14
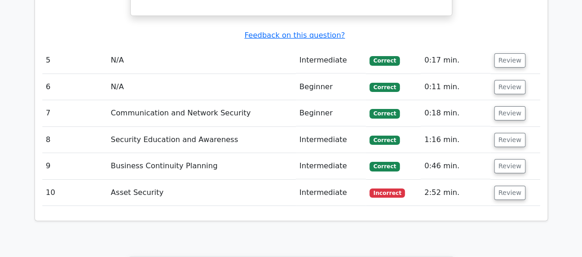
scroll to position [1517, 0]
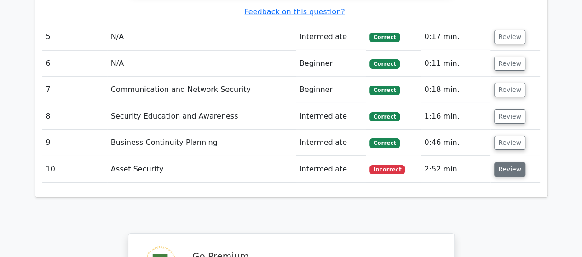
click at [500, 162] on button "Review" at bounding box center [509, 169] width 31 height 14
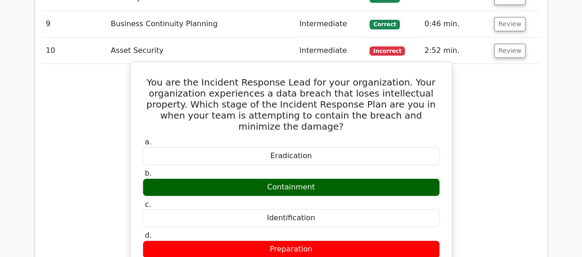
scroll to position [1655, 0]
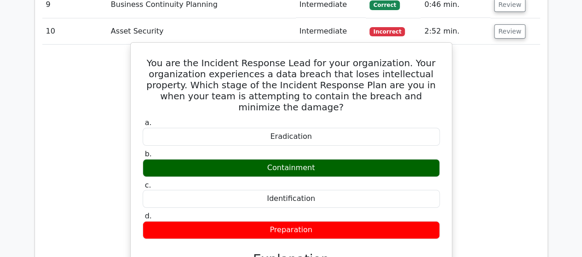
click at [308, 159] on div "Containment" at bounding box center [291, 168] width 297 height 18
drag, startPoint x: 318, startPoint y: 87, endPoint x: 260, endPoint y: 87, distance: 58.4
click at [260, 159] on div "Containment" at bounding box center [291, 168] width 297 height 18
copy div "Containment"
